Goal: Communication & Community: Connect with others

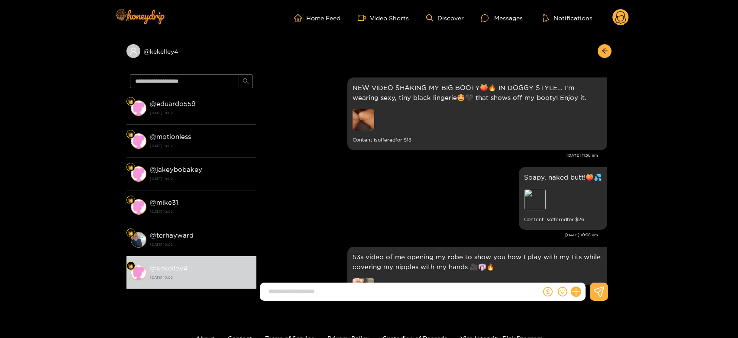
scroll to position [1041, 0]
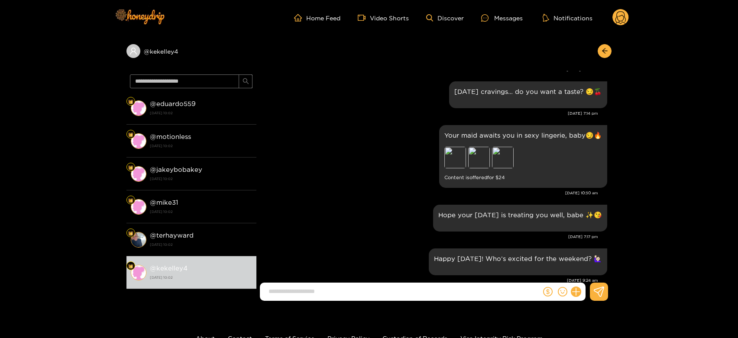
click at [618, 20] on circle at bounding box center [620, 17] width 16 height 16
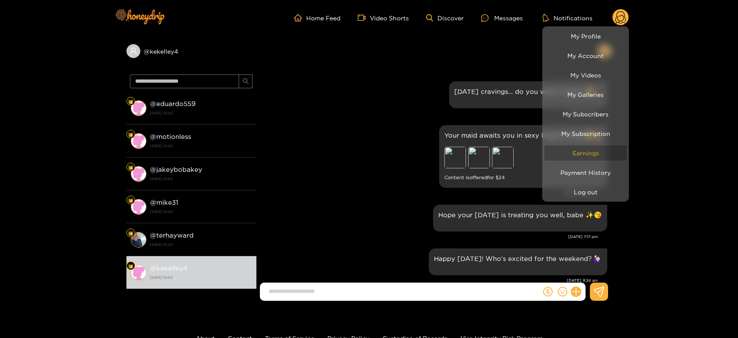
click at [581, 154] on link "Earnings" at bounding box center [585, 153] width 82 height 15
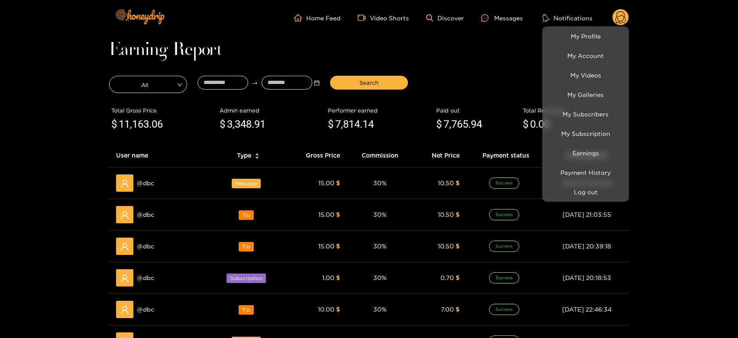
click at [146, 184] on div at bounding box center [369, 169] width 738 height 338
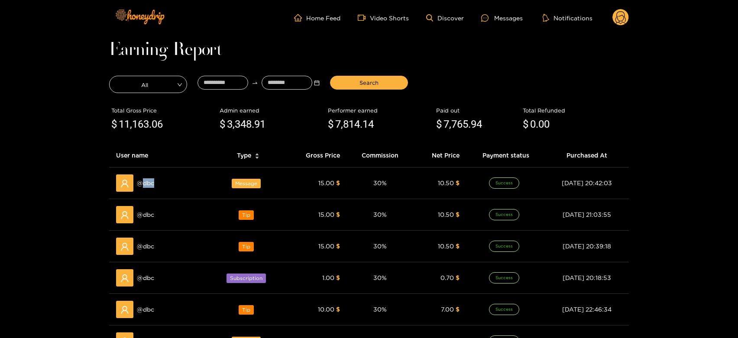
click at [146, 184] on span "@ dbc" at bounding box center [145, 183] width 17 height 10
copy span "dbc"
click at [500, 18] on div "Messages" at bounding box center [502, 18] width 42 height 10
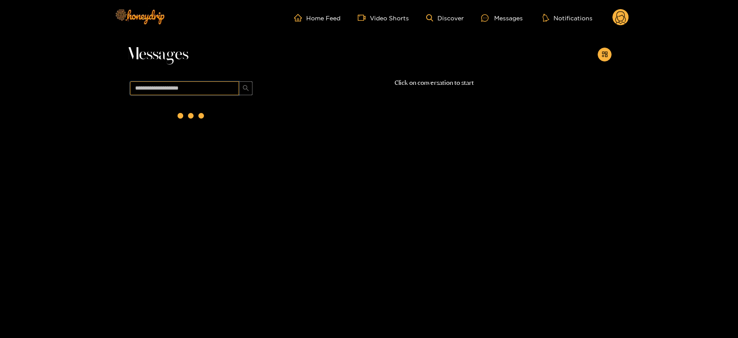
click at [224, 86] on input "text" at bounding box center [184, 88] width 109 height 14
paste input "***"
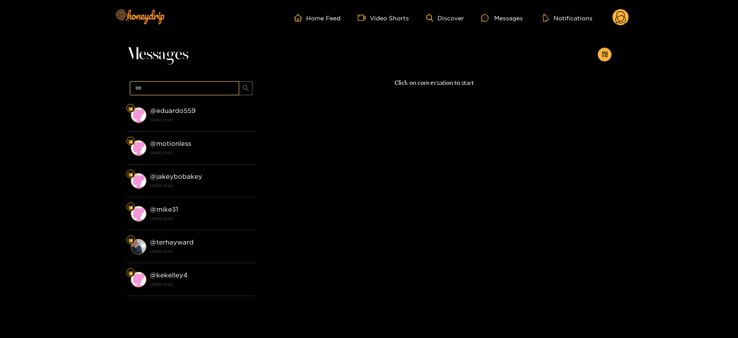
type input "***"
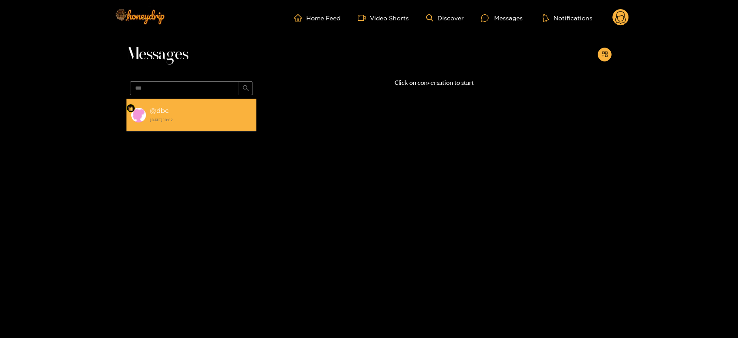
click at [191, 112] on div "@ dbc [DATE] 10:02" at bounding box center [201, 114] width 102 height 19
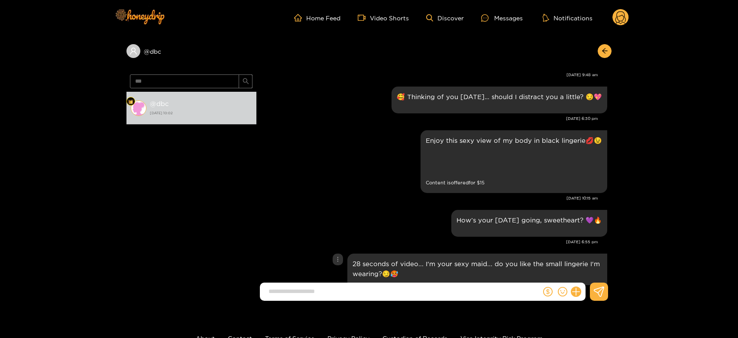
scroll to position [670, 0]
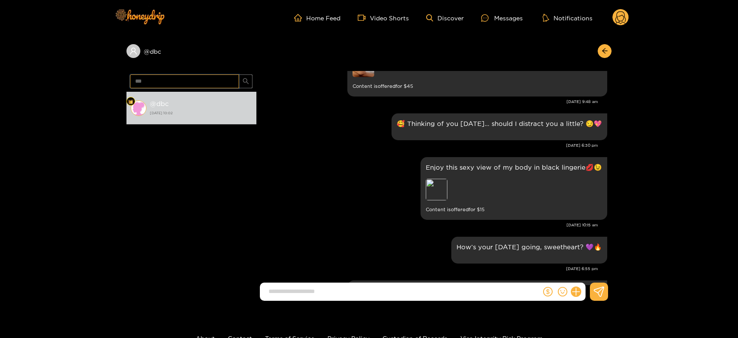
click at [203, 87] on input "***" at bounding box center [184, 81] width 109 height 14
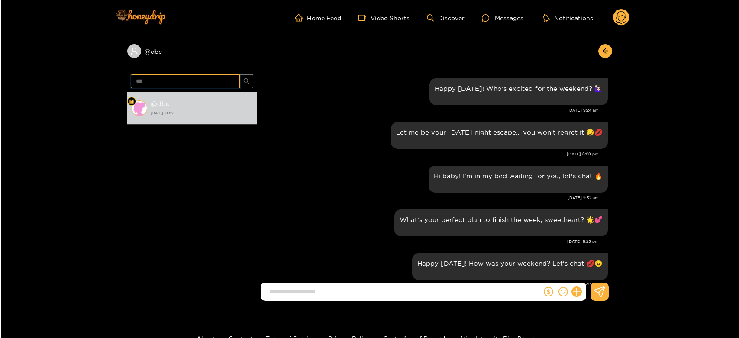
scroll to position [1152, 0]
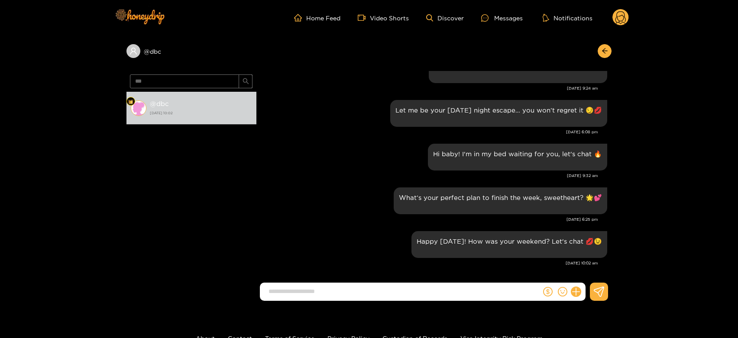
click at [622, 13] on circle at bounding box center [620, 17] width 16 height 16
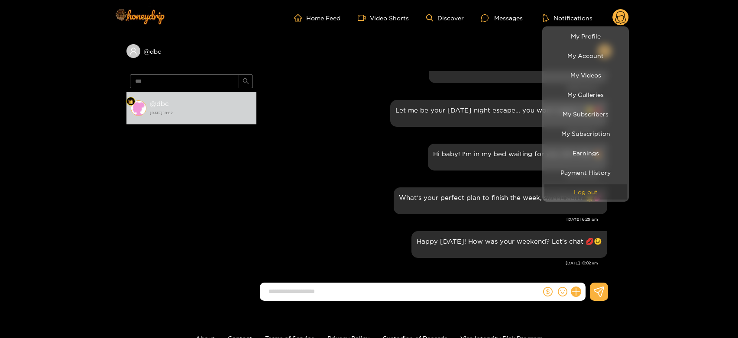
click at [592, 186] on button "Log out" at bounding box center [585, 191] width 82 height 15
